Goal: Information Seeking & Learning: Learn about a topic

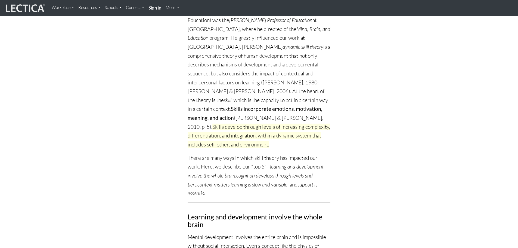
scroll to position [109, 0]
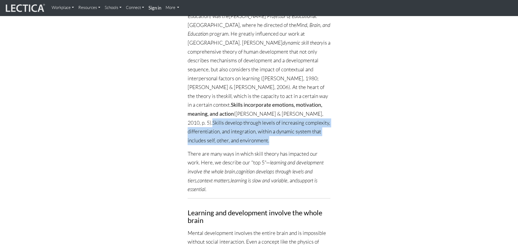
drag, startPoint x: 257, startPoint y: 113, endPoint x: 318, endPoint y: 131, distance: 63.2
click at [318, 131] on p "[PERSON_NAME] ([DATE]–[DATE], Harvard Graduate School of Education) was the [PE…" at bounding box center [259, 74] width 143 height 142
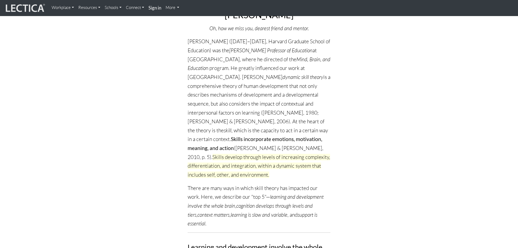
scroll to position [82, 0]
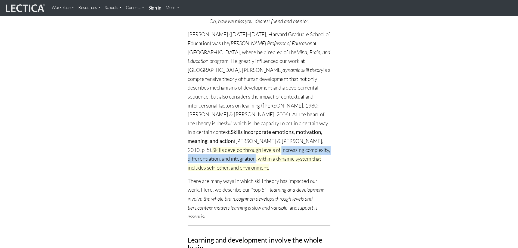
drag, startPoint x: 187, startPoint y: 151, endPoint x: 303, endPoint y: 153, distance: 116.4
drag, startPoint x: 294, startPoint y: 151, endPoint x: 303, endPoint y: 147, distance: 10.4
click at [304, 148] on span "Skills develop through levels of increasing complexity, differentiation, and in…" at bounding box center [259, 159] width 142 height 24
drag, startPoint x: 306, startPoint y: 141, endPoint x: 305, endPoint y: 151, distance: 10.2
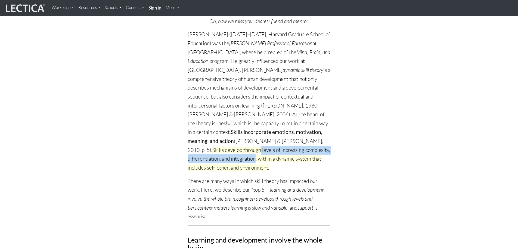
click at [305, 151] on span "Skills develop through levels of increasing complexity, differentiation, and in…" at bounding box center [259, 159] width 142 height 24
copy span "levels of increasing complexity, differentiation, and integration"
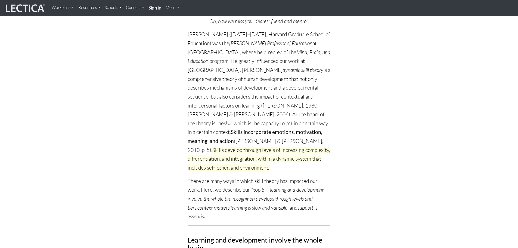
click at [314, 122] on p "[PERSON_NAME] ([DATE]–[DATE], Harvard Graduate School of Education) was the [PE…" at bounding box center [259, 101] width 143 height 142
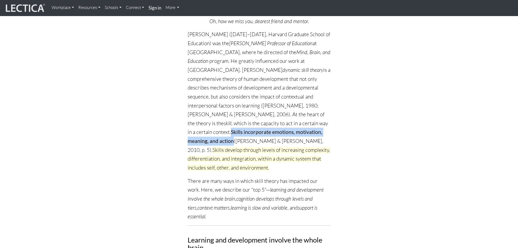
drag, startPoint x: 300, startPoint y: 123, endPoint x: 317, endPoint y: 132, distance: 19.8
click at [317, 132] on p "[PERSON_NAME] ([DATE]–[DATE], Harvard Graduate School of Education) was the [PE…" at bounding box center [259, 101] width 143 height 142
copy strong "Skills incorporate emotions, motivation, meaning, and action"
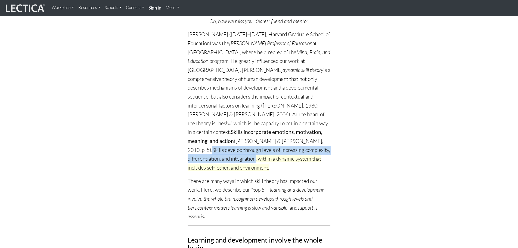
drag, startPoint x: 257, startPoint y: 140, endPoint x: 305, endPoint y: 147, distance: 48.6
click at [305, 147] on p "[PERSON_NAME] ([DATE]–[DATE], Harvard Graduate School of Education) was the [PE…" at bounding box center [259, 101] width 143 height 142
copy span "Skills develop through levels of increasing complexity, differentiation, and in…"
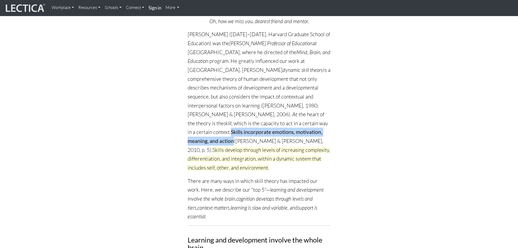
drag, startPoint x: 300, startPoint y: 122, endPoint x: 314, endPoint y: 130, distance: 15.8
click at [314, 130] on p "[PERSON_NAME] ([DATE]–[DATE], Harvard Graduate School of Education) was the [PE…" at bounding box center [259, 101] width 143 height 142
copy strong "Skills incorporate emotions, motivation, meaning, and action"
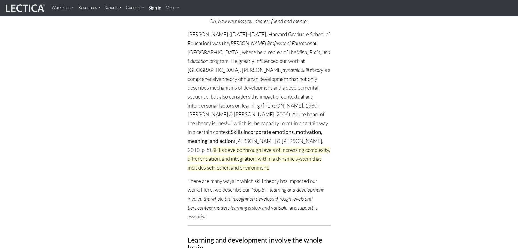
click at [318, 157] on p "[PERSON_NAME] ([DATE]–[DATE], Harvard Graduate School of Education) was the [PE…" at bounding box center [259, 101] width 143 height 142
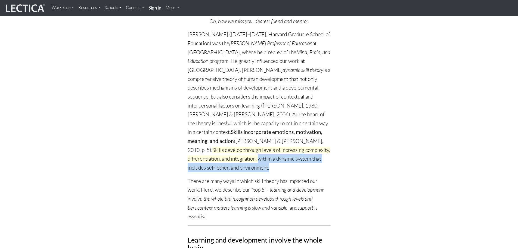
drag, startPoint x: 306, startPoint y: 150, endPoint x: 340, endPoint y: 159, distance: 34.2
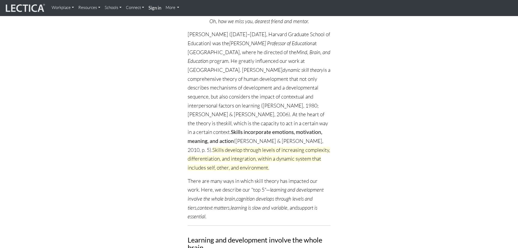
drag, startPoint x: 304, startPoint y: 153, endPoint x: 317, endPoint y: 159, distance: 14.7
click at [316, 159] on p "[PERSON_NAME] ([DATE]–[DATE], Harvard Graduate School of Education) was the [PE…" at bounding box center [259, 101] width 143 height 142
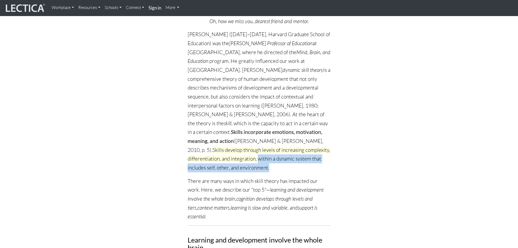
drag, startPoint x: 318, startPoint y: 159, endPoint x: 307, endPoint y: 150, distance: 13.8
click at [307, 150] on p "[PERSON_NAME] ([DATE]–[DATE], Harvard Graduate School of Education) was the [PE…" at bounding box center [259, 101] width 143 height 142
copy span "within a dynamic system that includes self, other, and environment."
